Goal: Find specific page/section: Find specific page/section

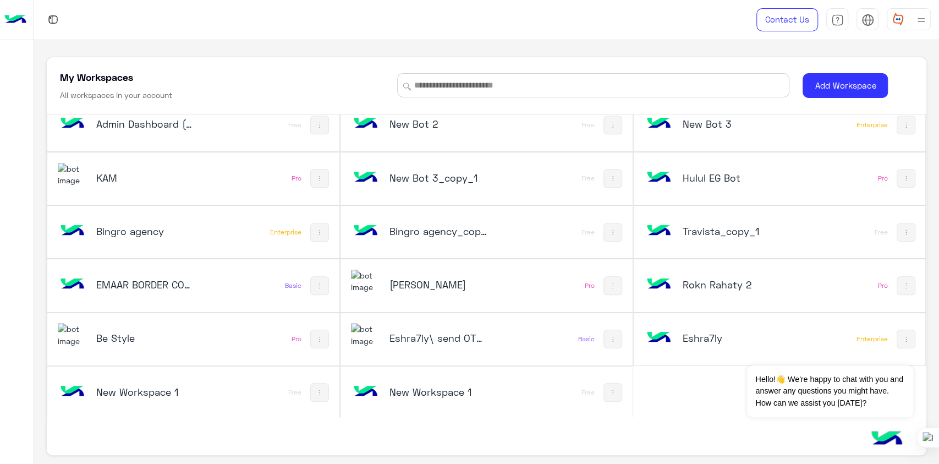
scroll to position [4, 0]
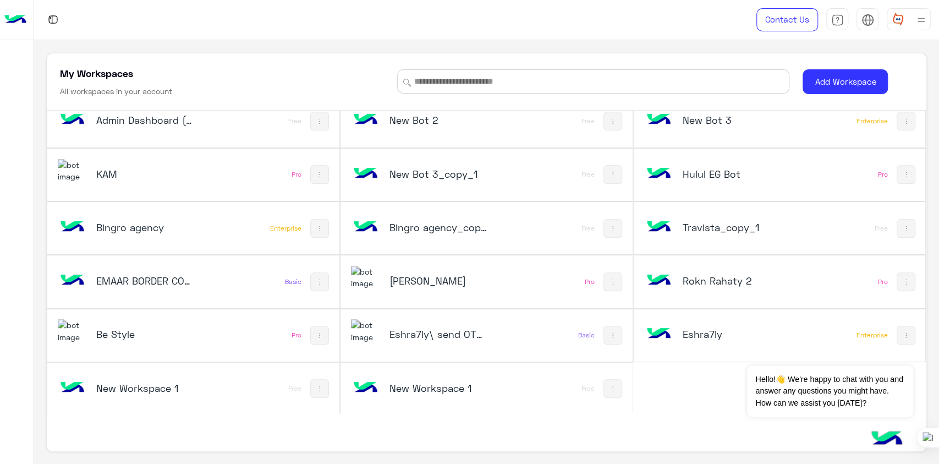
click at [148, 324] on div "Be Style" at bounding box center [139, 335] width 163 height 32
